Goal: Information Seeking & Learning: Learn about a topic

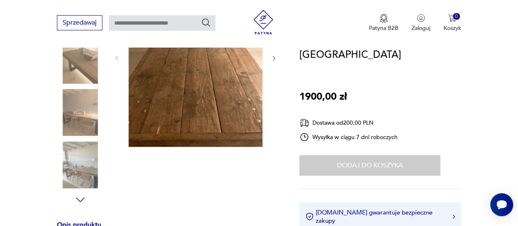
scroll to position [205, 0]
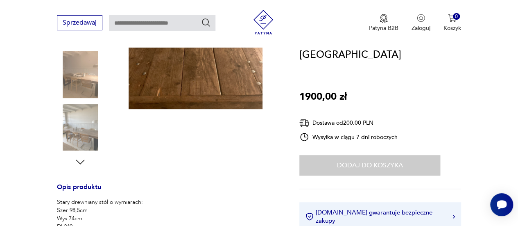
click at [218, 95] on img at bounding box center [196, 19] width 134 height 178
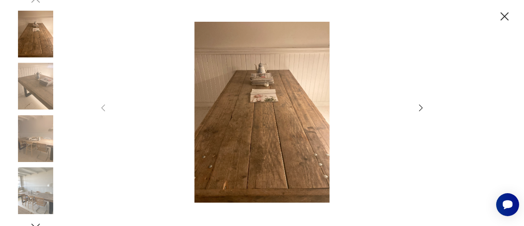
click at [226, 113] on img at bounding box center [261, 112] width 291 height 181
click at [418, 107] on icon "button" at bounding box center [421, 108] width 10 height 10
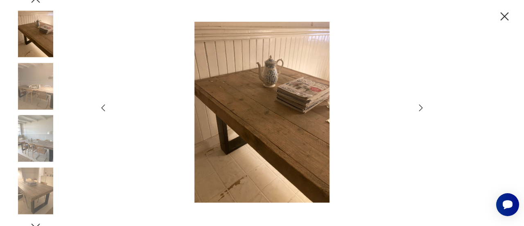
click at [418, 107] on icon "button" at bounding box center [421, 108] width 10 height 10
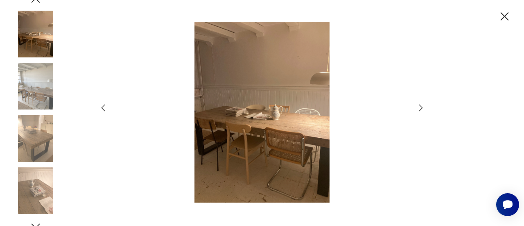
click at [418, 107] on icon "button" at bounding box center [421, 108] width 10 height 10
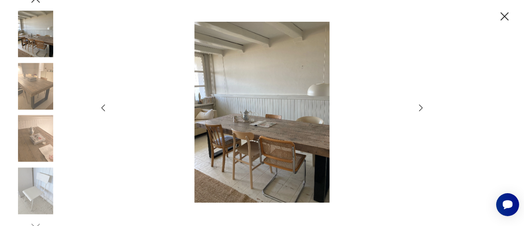
click at [504, 20] on icon "button" at bounding box center [504, 16] width 14 height 14
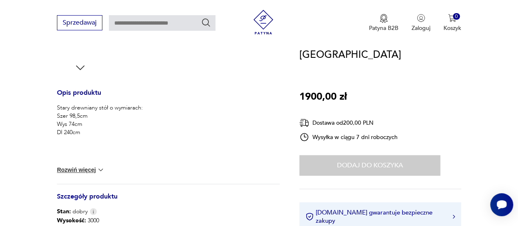
scroll to position [327, 0]
